Goal: Information Seeking & Learning: Learn about a topic

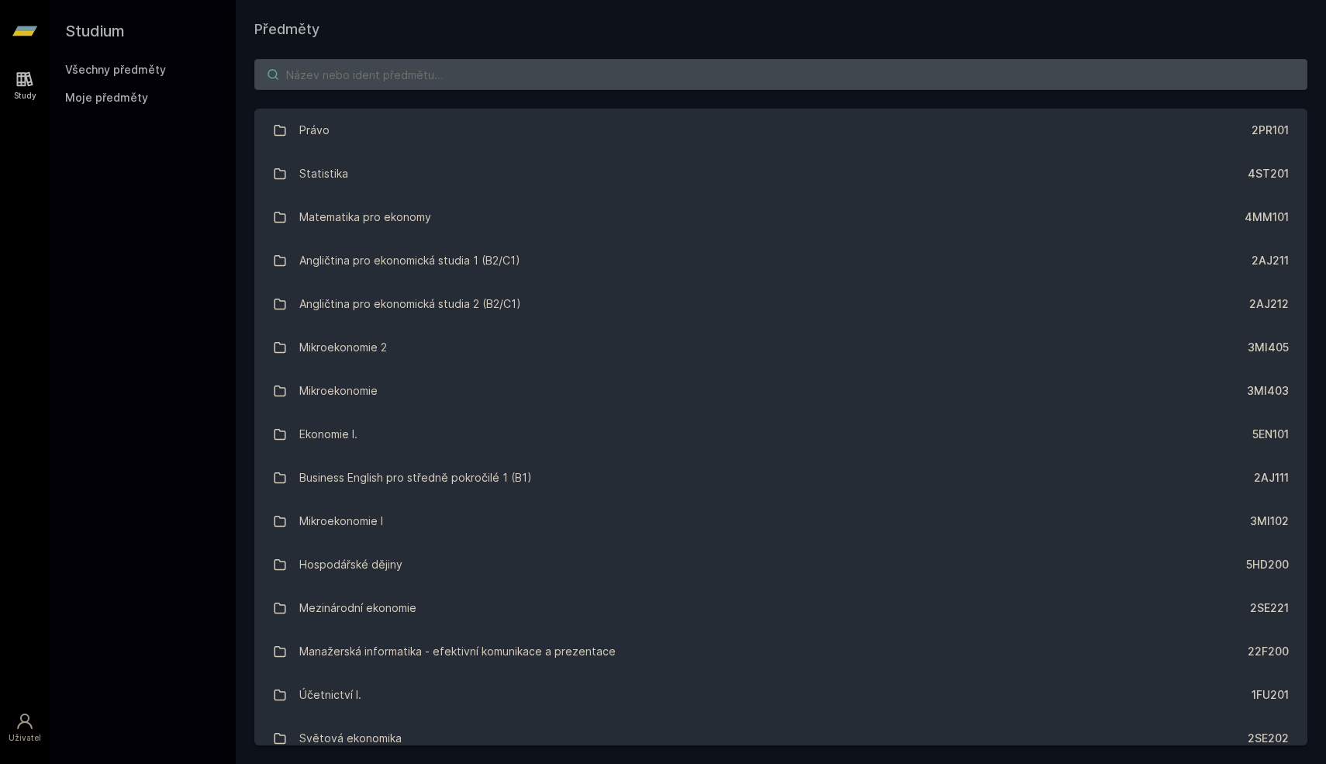
click at [607, 71] on input "search" at bounding box center [780, 74] width 1053 height 31
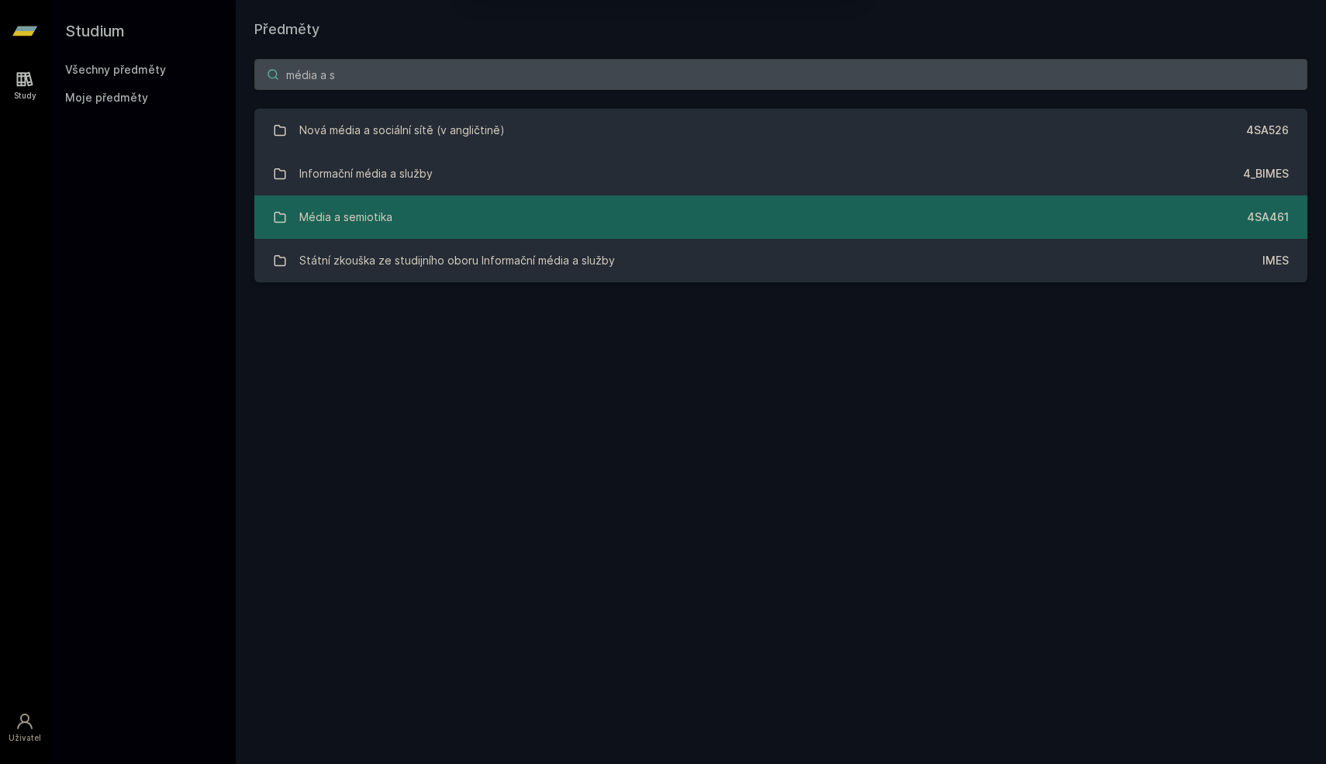
type input "média a s"
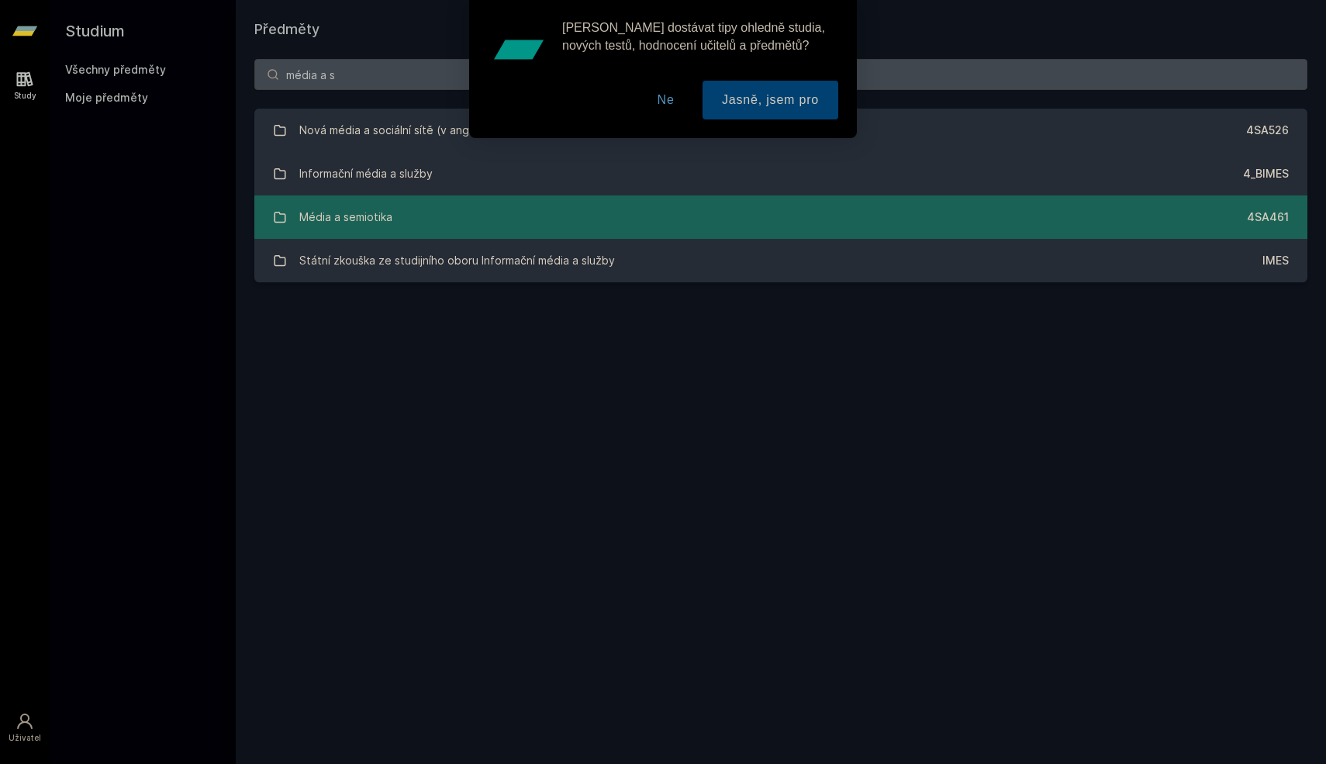
click at [398, 211] on link "Média a semiotika 4SA461" at bounding box center [780, 216] width 1053 height 43
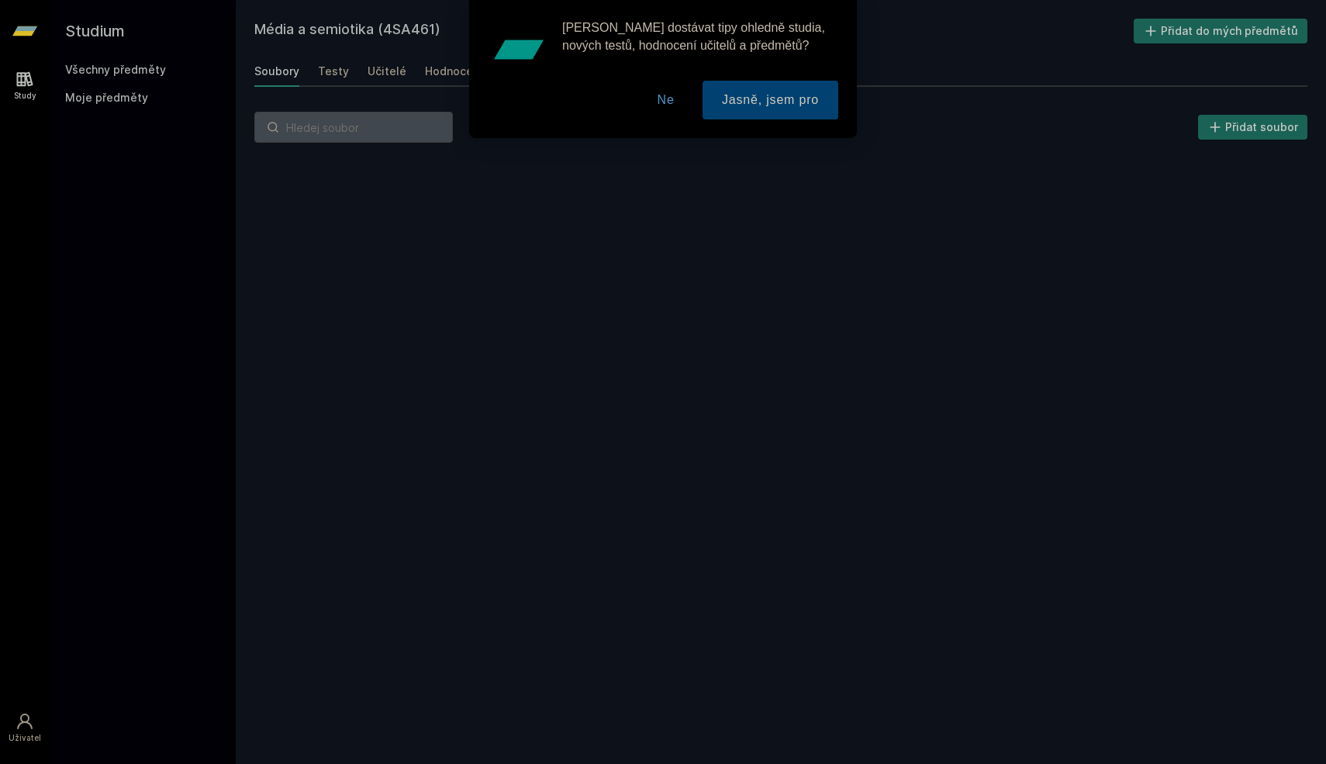
click at [672, 101] on button "Ne" at bounding box center [666, 100] width 56 height 39
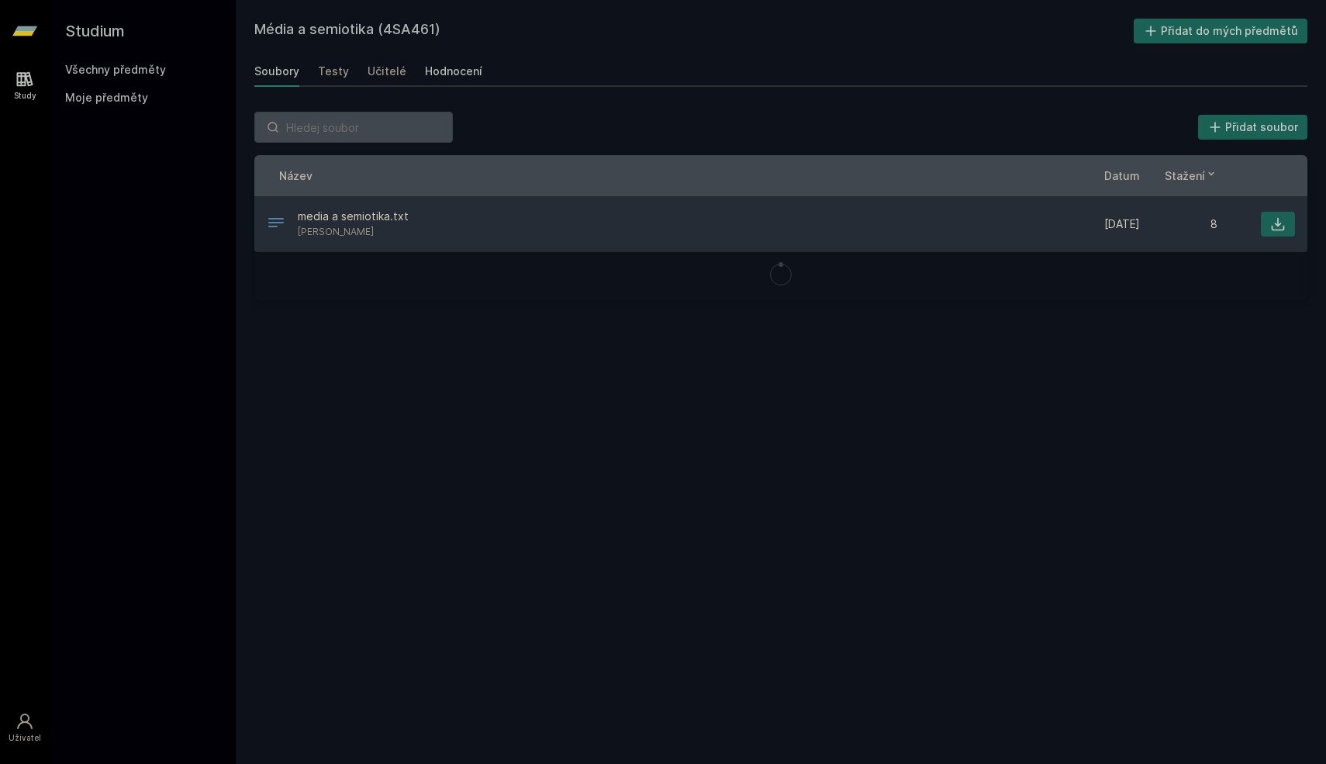
click at [463, 73] on div "Hodnocení" at bounding box center [453, 72] width 57 height 16
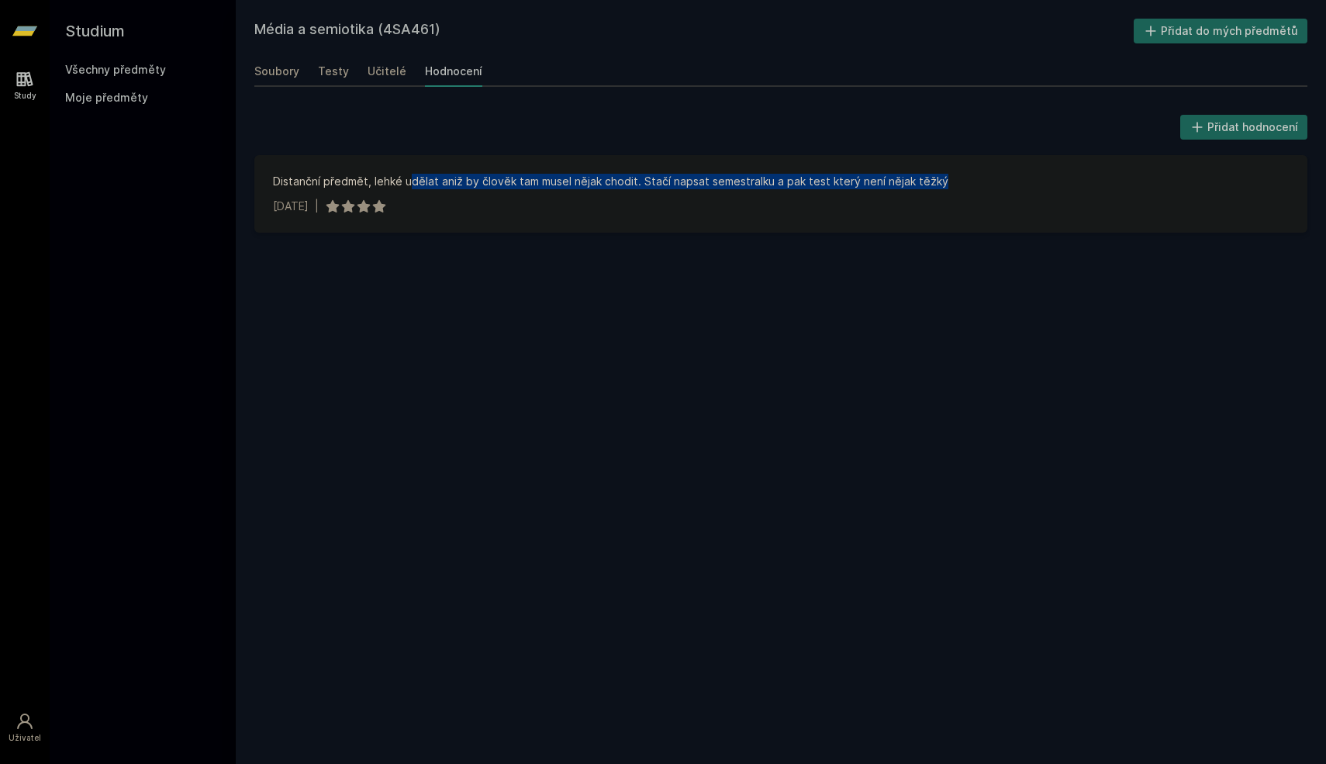
drag, startPoint x: 410, startPoint y: 185, endPoint x: 963, endPoint y: 184, distance: 552.7
click at [963, 184] on div "Distanční předmět, lehké udělat aniž by člověk tam musel nějak chodit. Stačí na…" at bounding box center [781, 182] width 1016 height 16
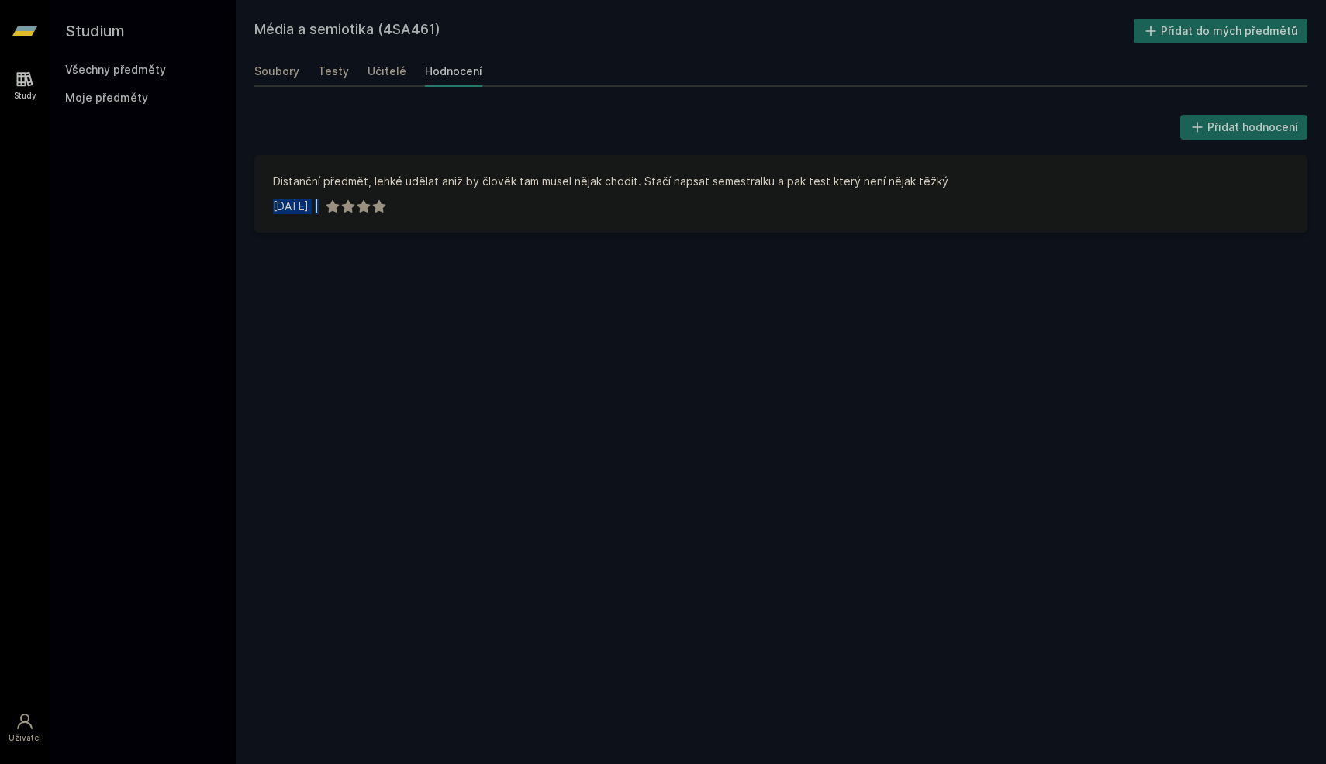
drag, startPoint x: 266, startPoint y: 204, endPoint x: 342, endPoint y: 206, distance: 76.0
click at [343, 206] on div "Distanční předmět, lehké udělat aniž by člověk tam musel nějak chodit. Stačí na…" at bounding box center [780, 194] width 1053 height 78
click at [342, 206] on div "[DATE] |" at bounding box center [781, 206] width 1016 height 16
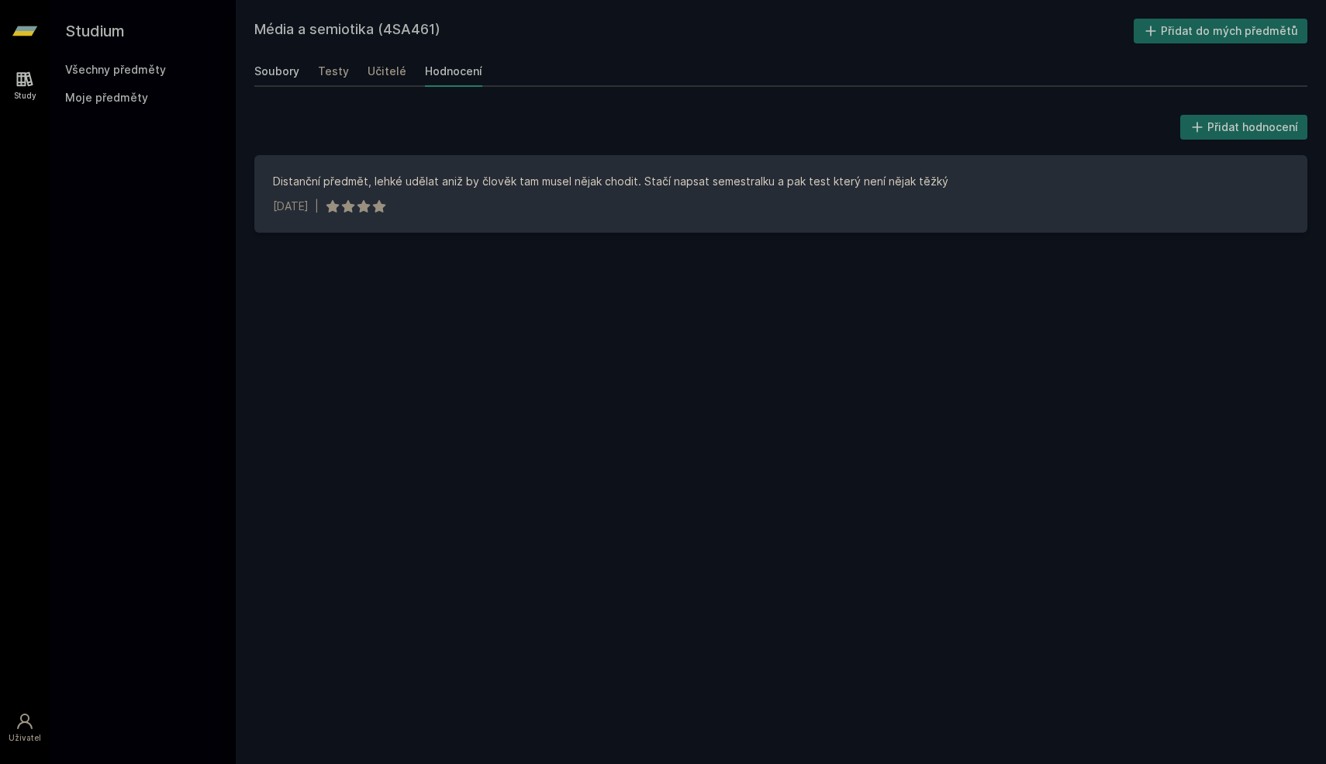
click at [281, 75] on div "Soubory" at bounding box center [276, 72] width 45 height 16
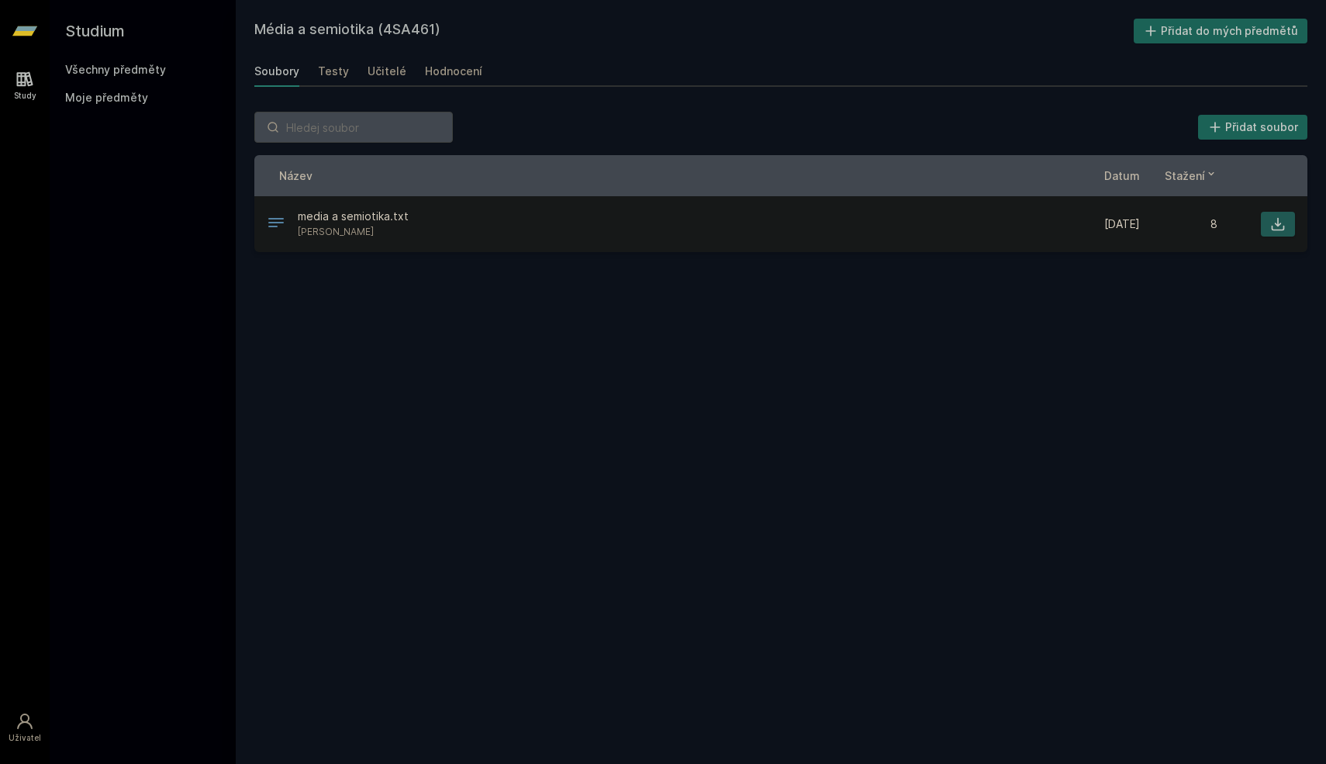
click at [1285, 230] on button at bounding box center [1277, 224] width 34 height 25
